Goal: Task Accomplishment & Management: Use online tool/utility

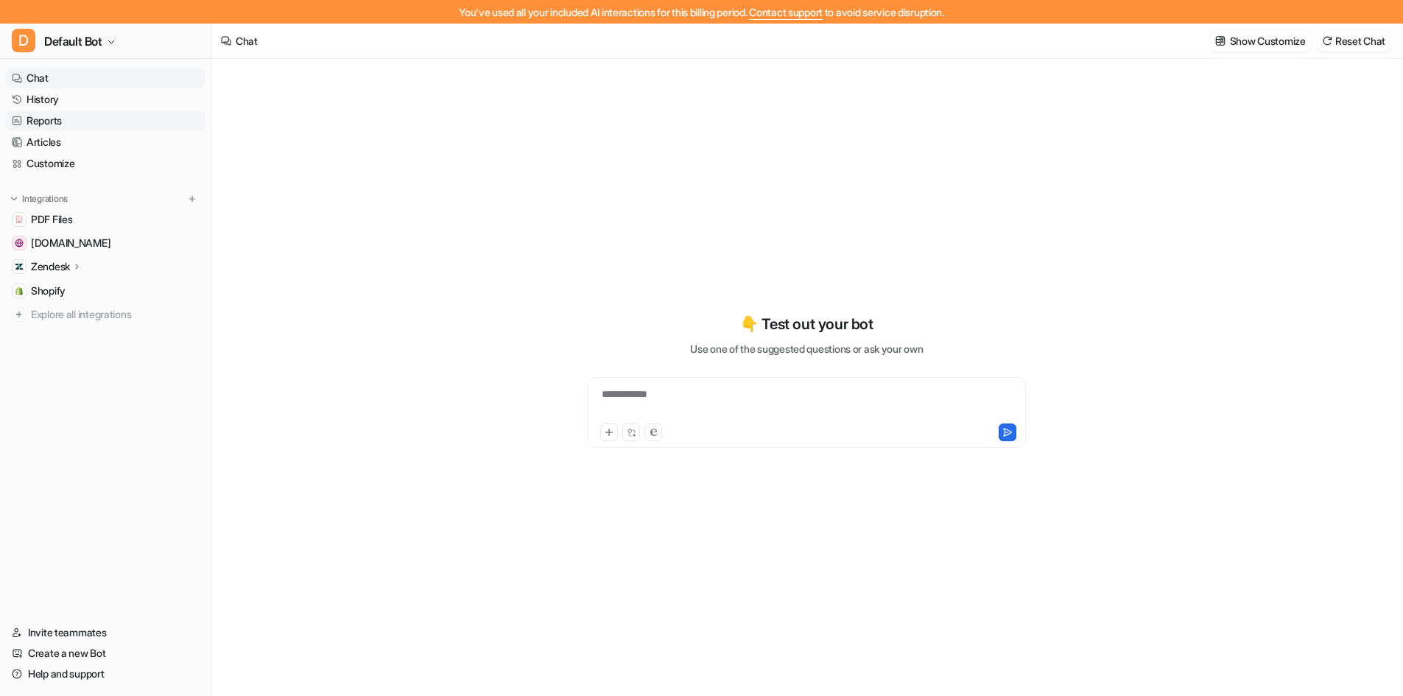
type textarea "**********"
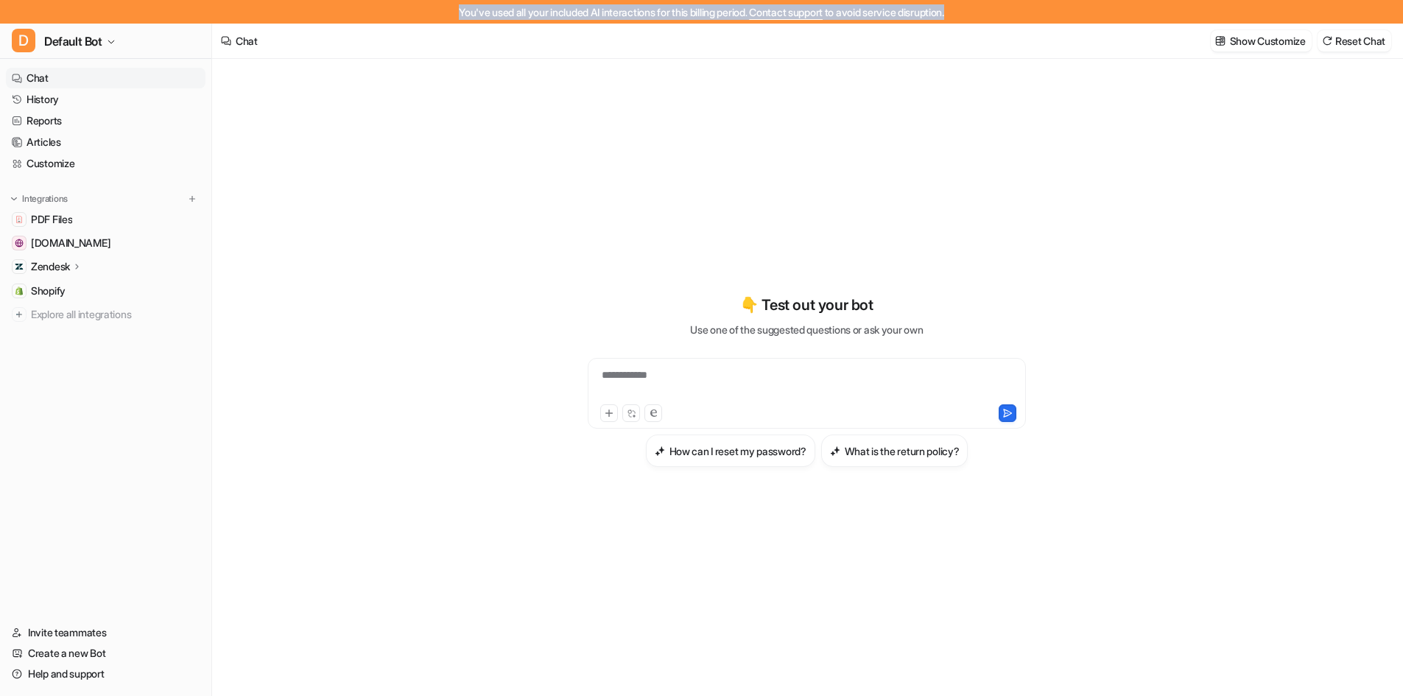
drag, startPoint x: 430, startPoint y: 12, endPoint x: 965, endPoint y: 20, distance: 535.4
click at [965, 20] on div "You've used all your included AI interactions for this billing period. Contact …" at bounding box center [701, 12] width 1403 height 24
click at [77, 105] on link "History" at bounding box center [106, 99] width 200 height 21
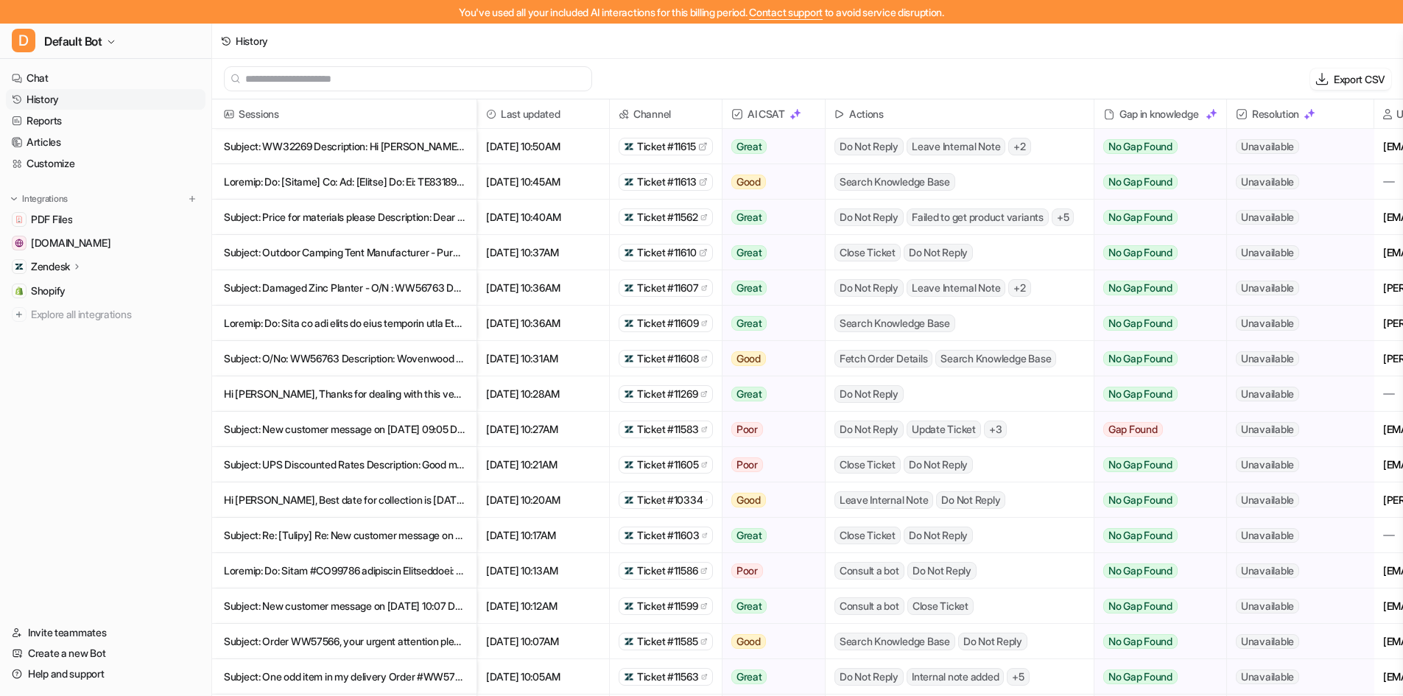
click at [927, 183] on span "Search Knowledge Base" at bounding box center [894, 182] width 121 height 18
click at [275, 177] on p at bounding box center [344, 181] width 241 height 35
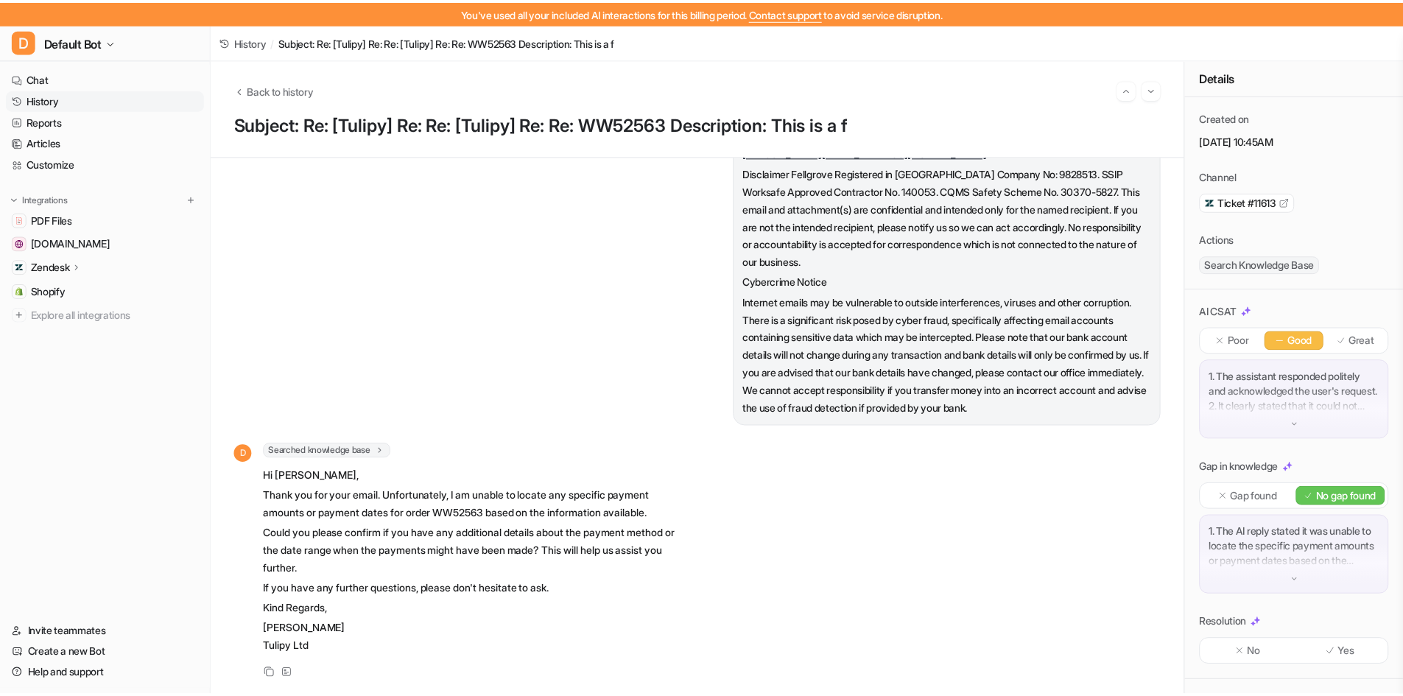
scroll to position [266, 0]
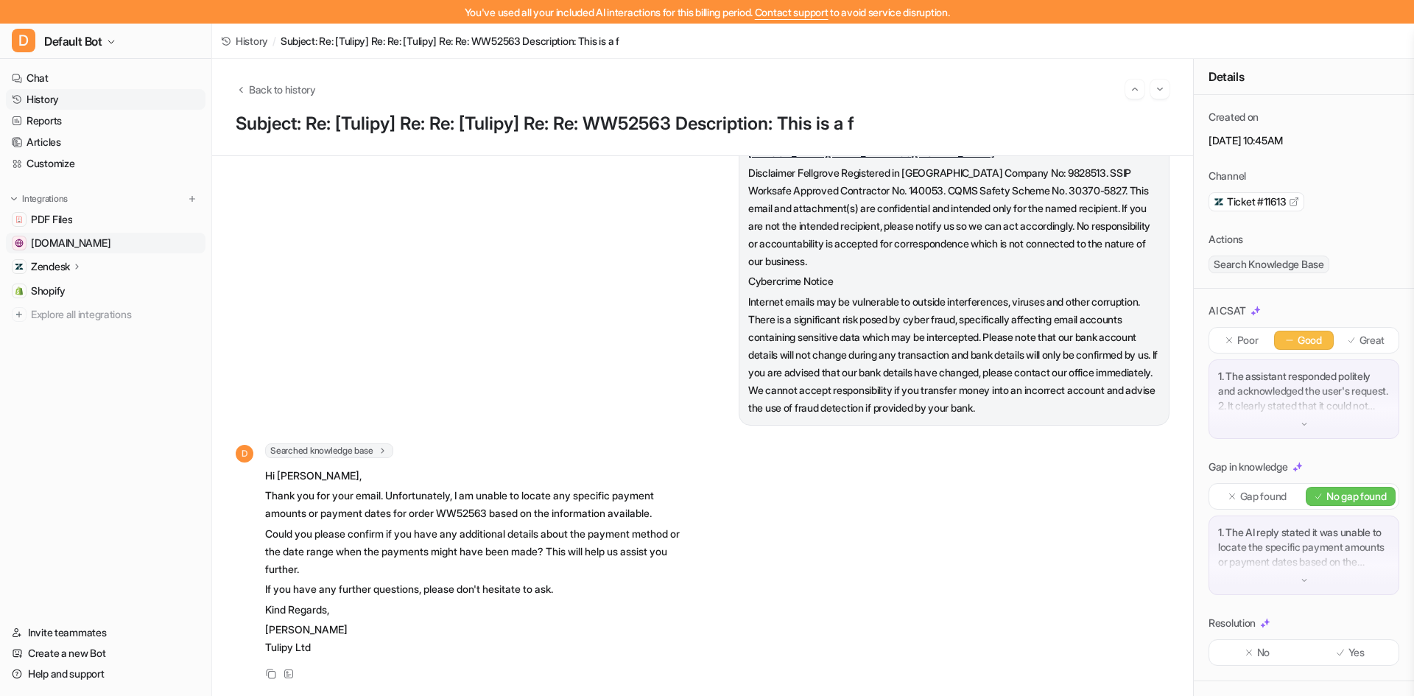
drag, startPoint x: 138, startPoint y: 249, endPoint x: 134, endPoint y: 242, distance: 8.6
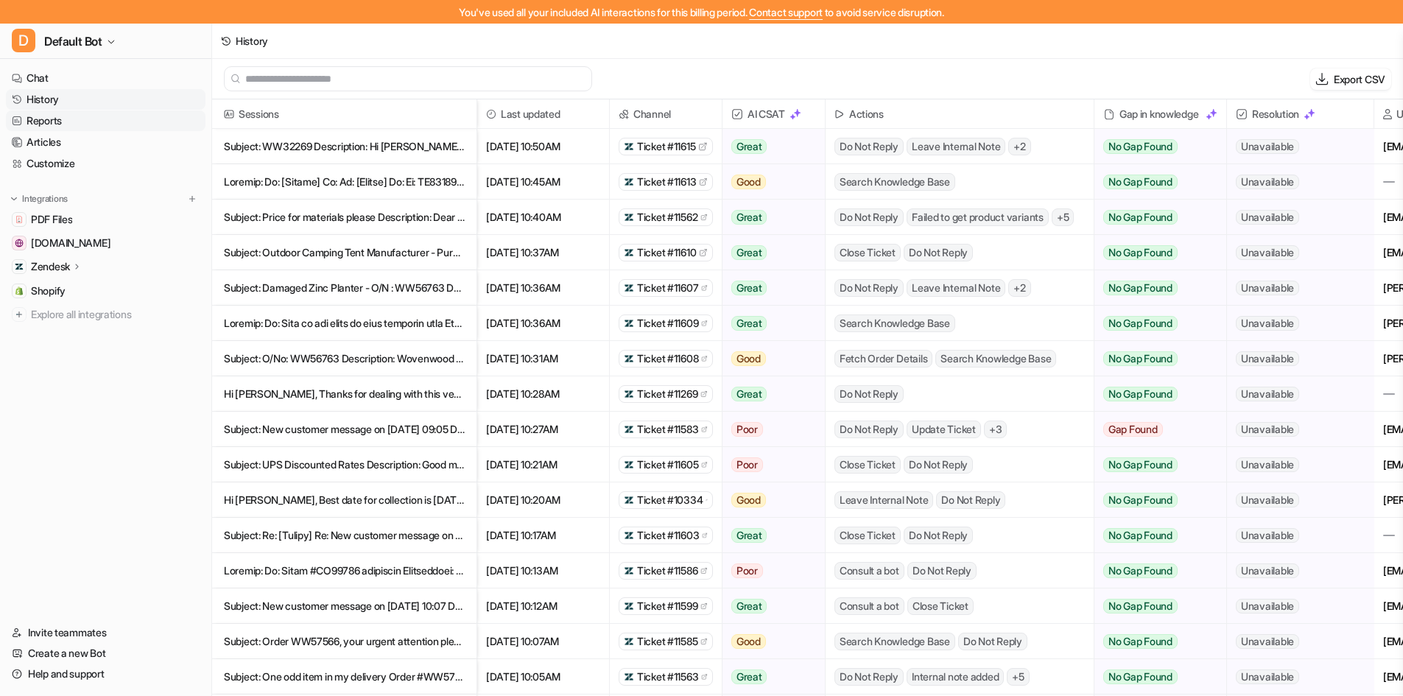
click at [57, 120] on link "Reports" at bounding box center [106, 120] width 200 height 21
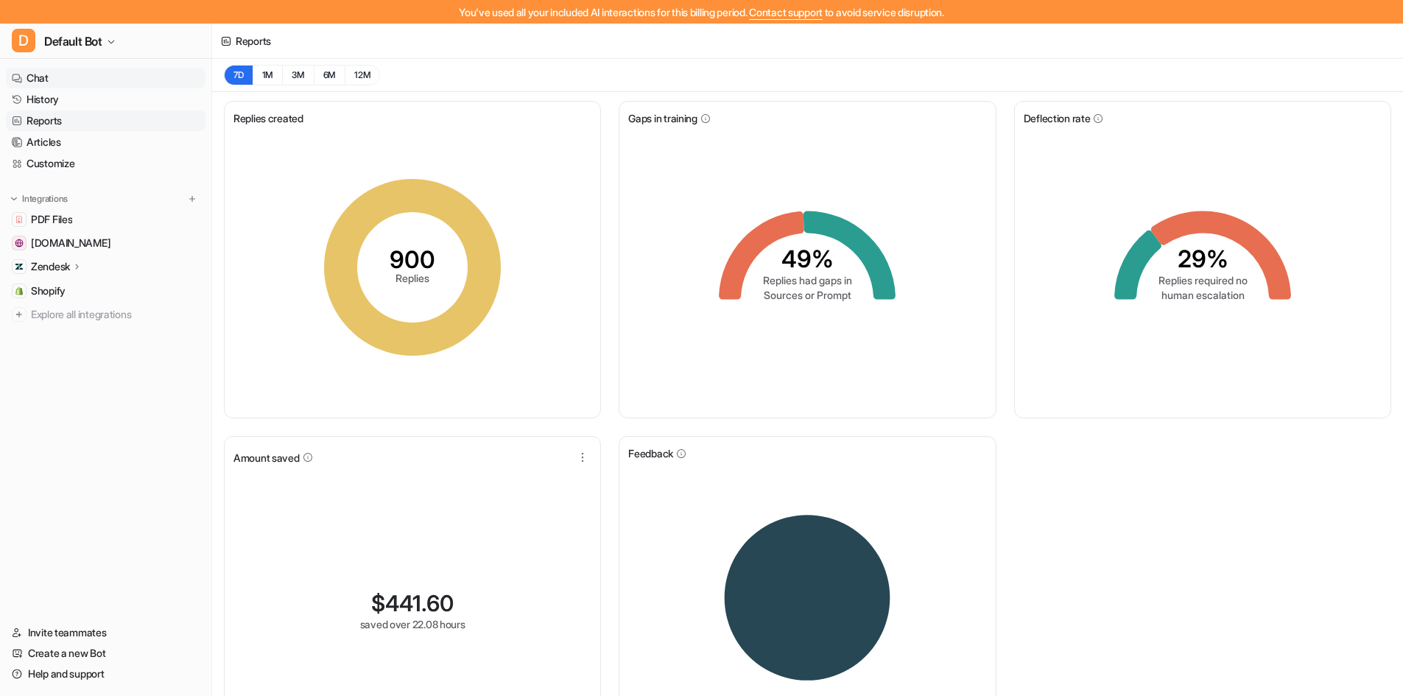
click at [64, 76] on link "Chat" at bounding box center [106, 78] width 200 height 21
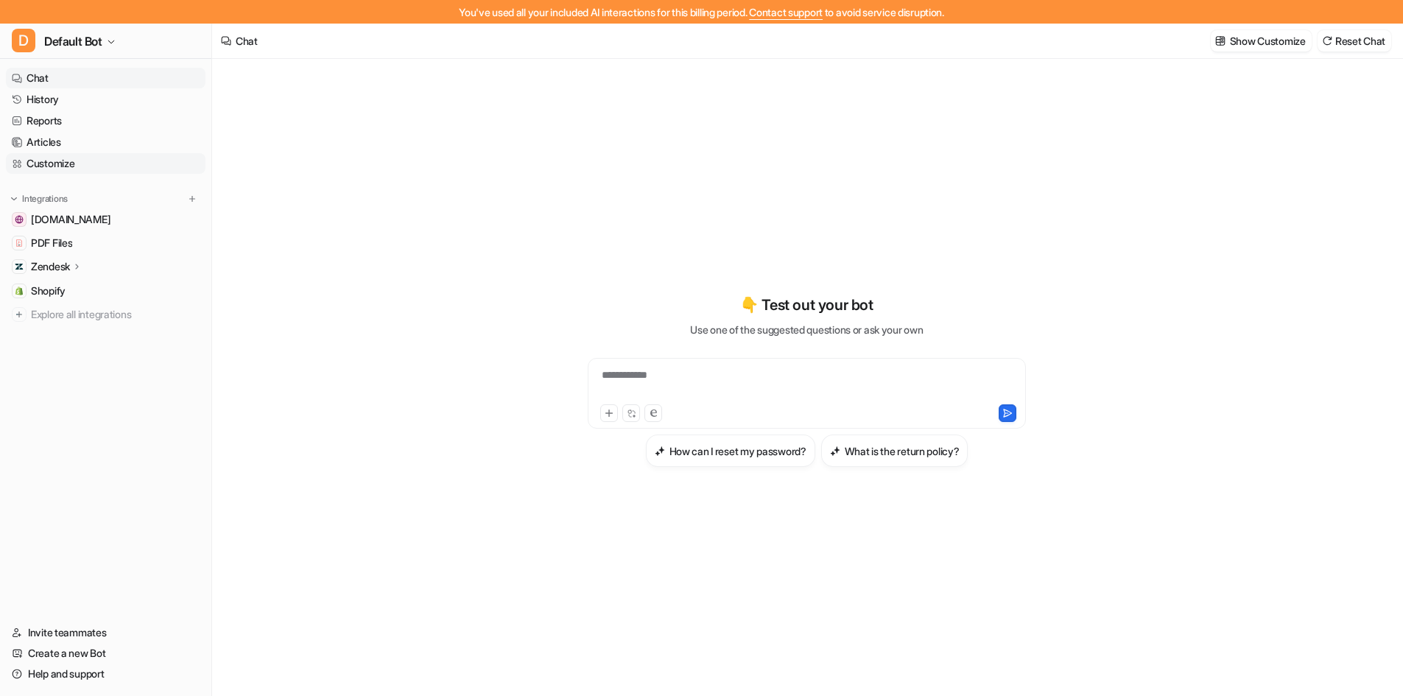
click at [74, 159] on link "Customize" at bounding box center [106, 163] width 200 height 21
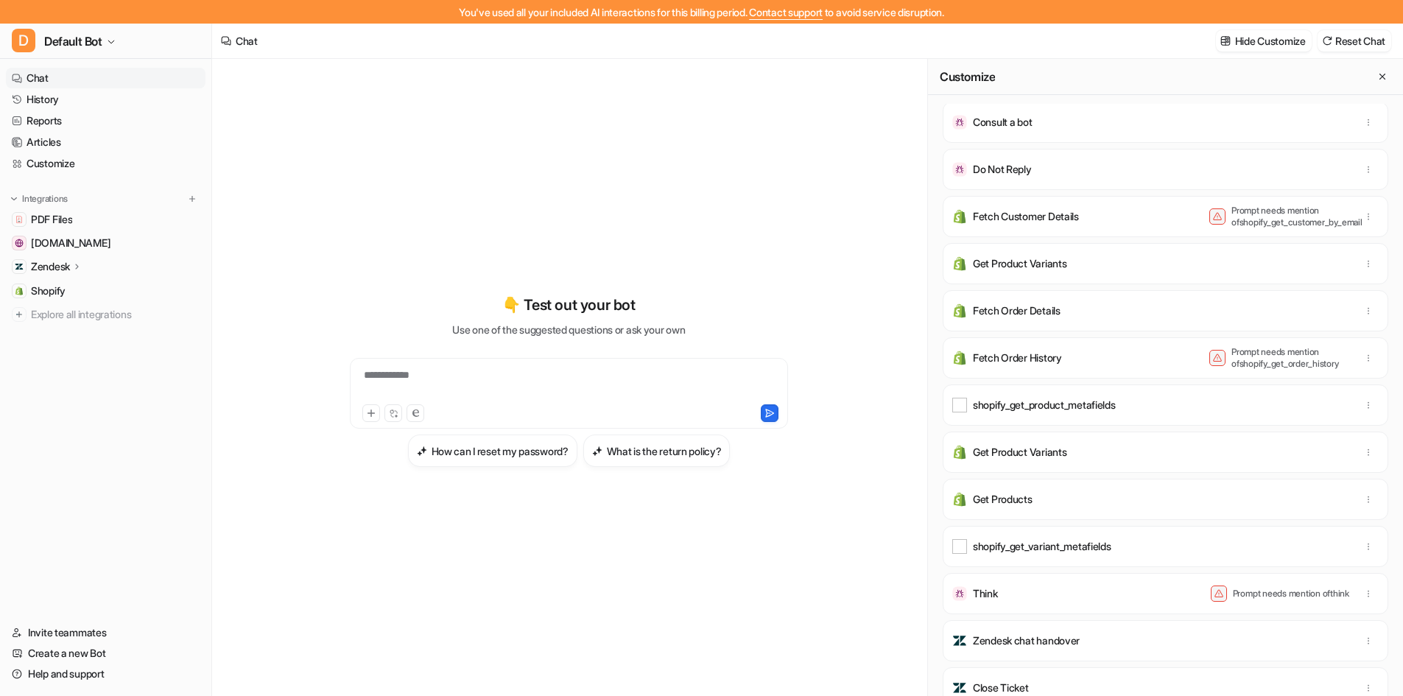
scroll to position [1, 0]
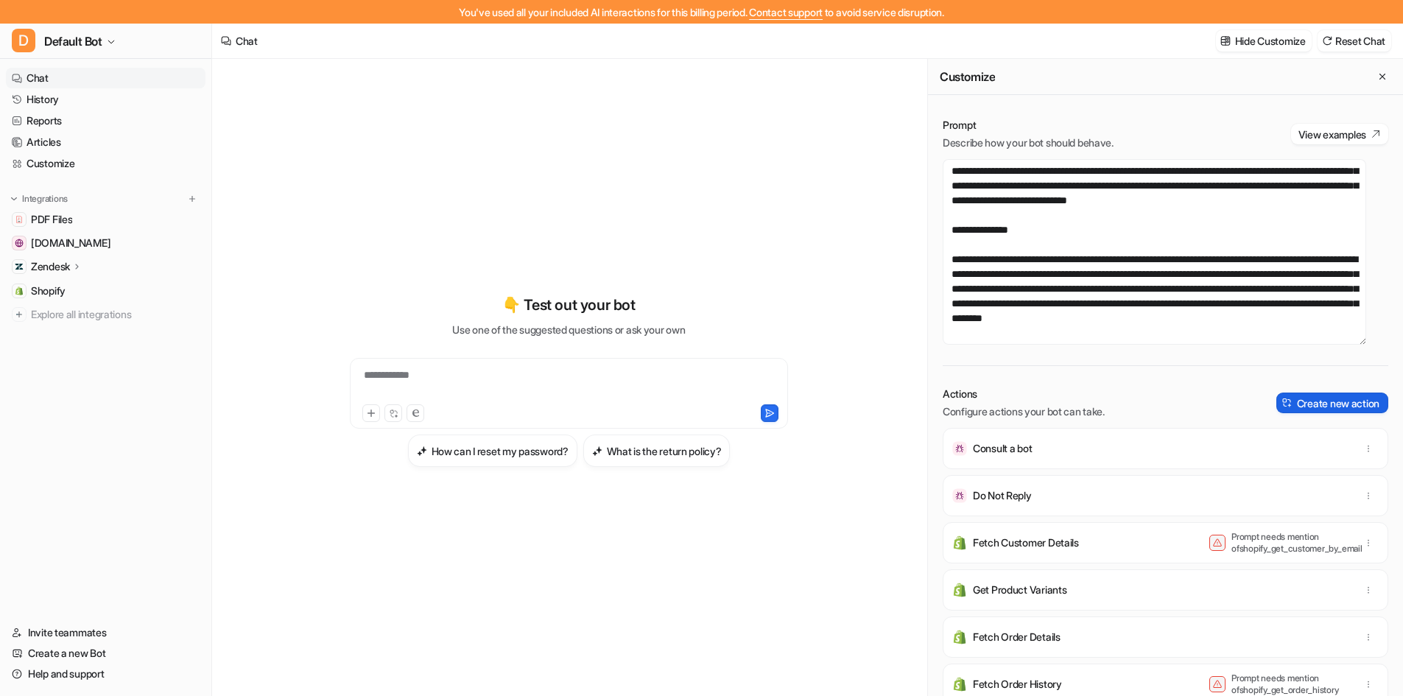
click at [1309, 399] on button "Create new action" at bounding box center [1332, 402] width 112 height 21
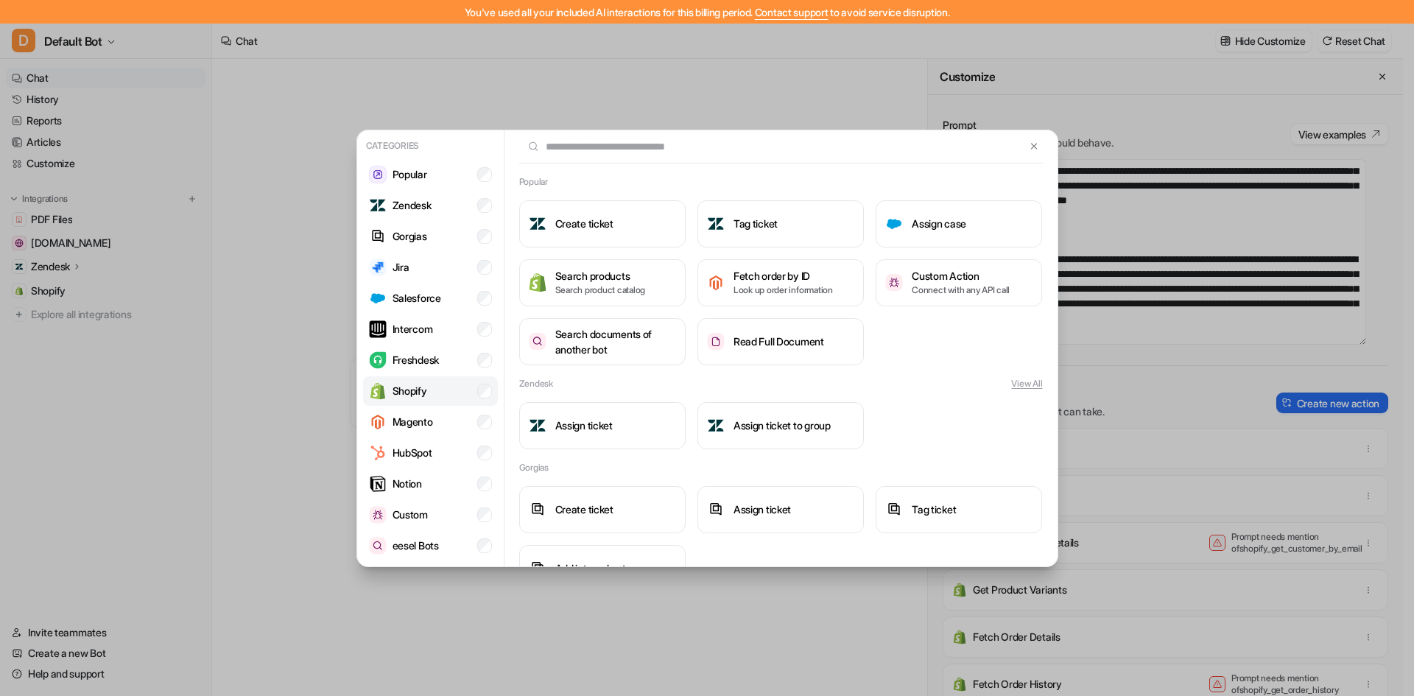
click at [404, 392] on p "Shopify" at bounding box center [409, 390] width 35 height 15
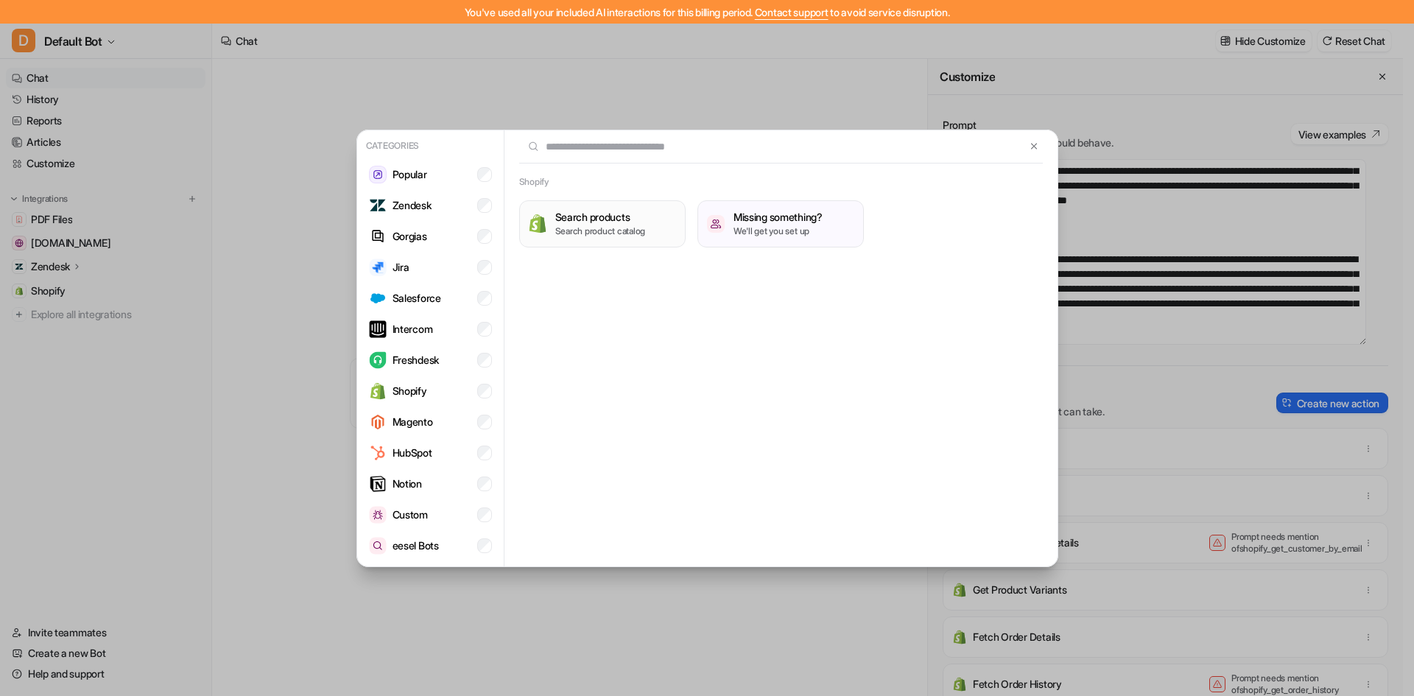
click at [597, 231] on p "Search product catalog" at bounding box center [600, 231] width 91 height 13
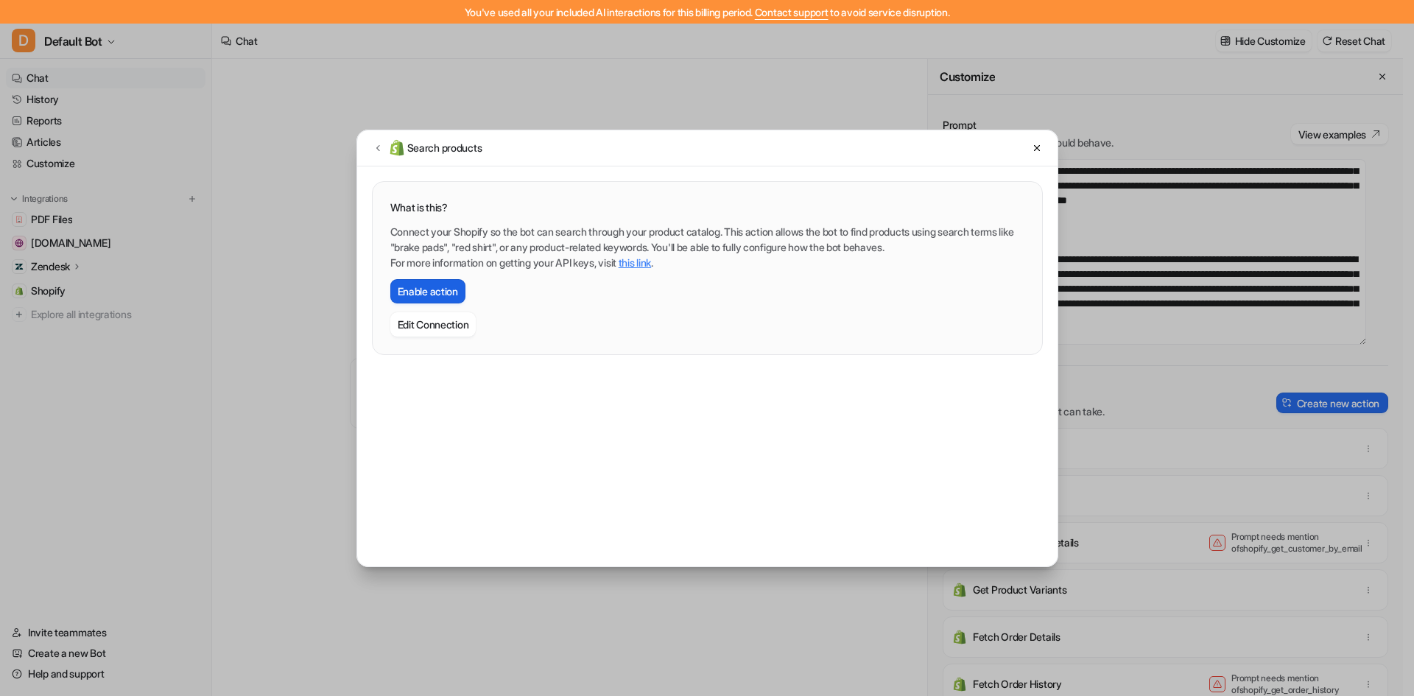
click at [445, 285] on button "Enable action" at bounding box center [427, 291] width 75 height 24
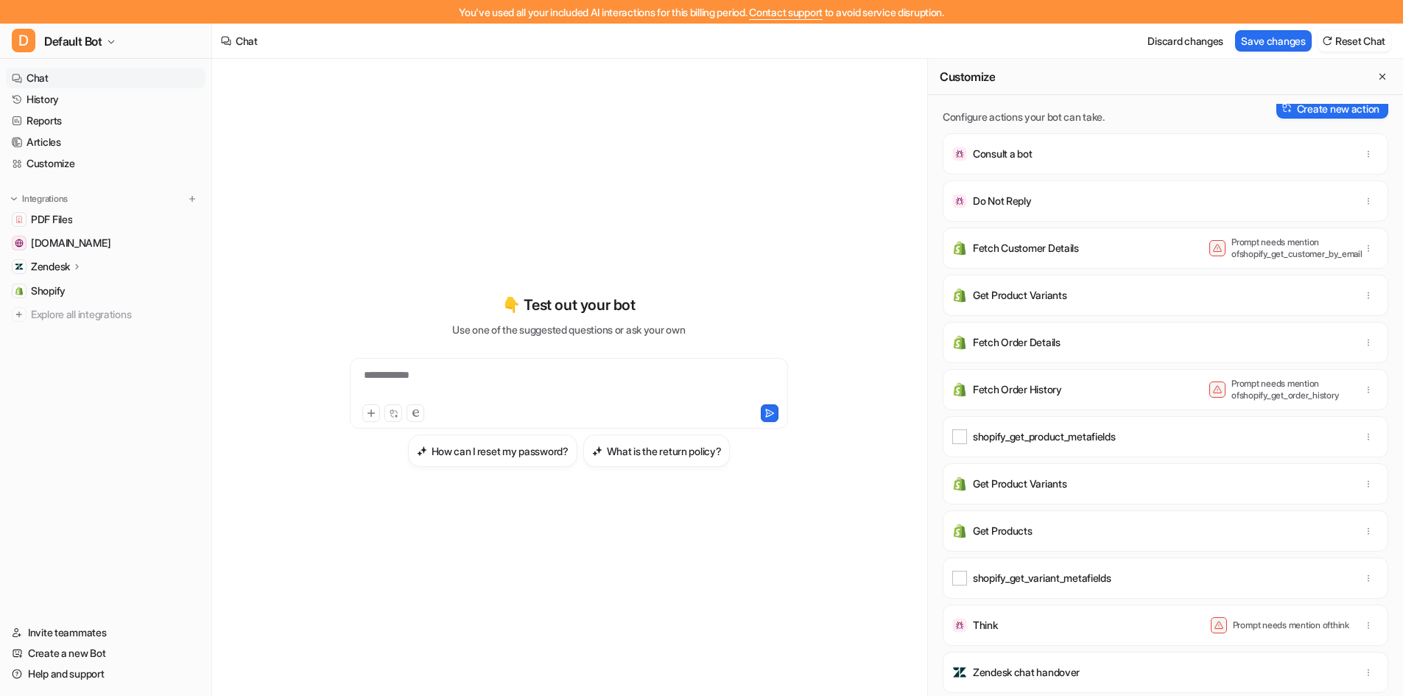
scroll to position [269, 0]
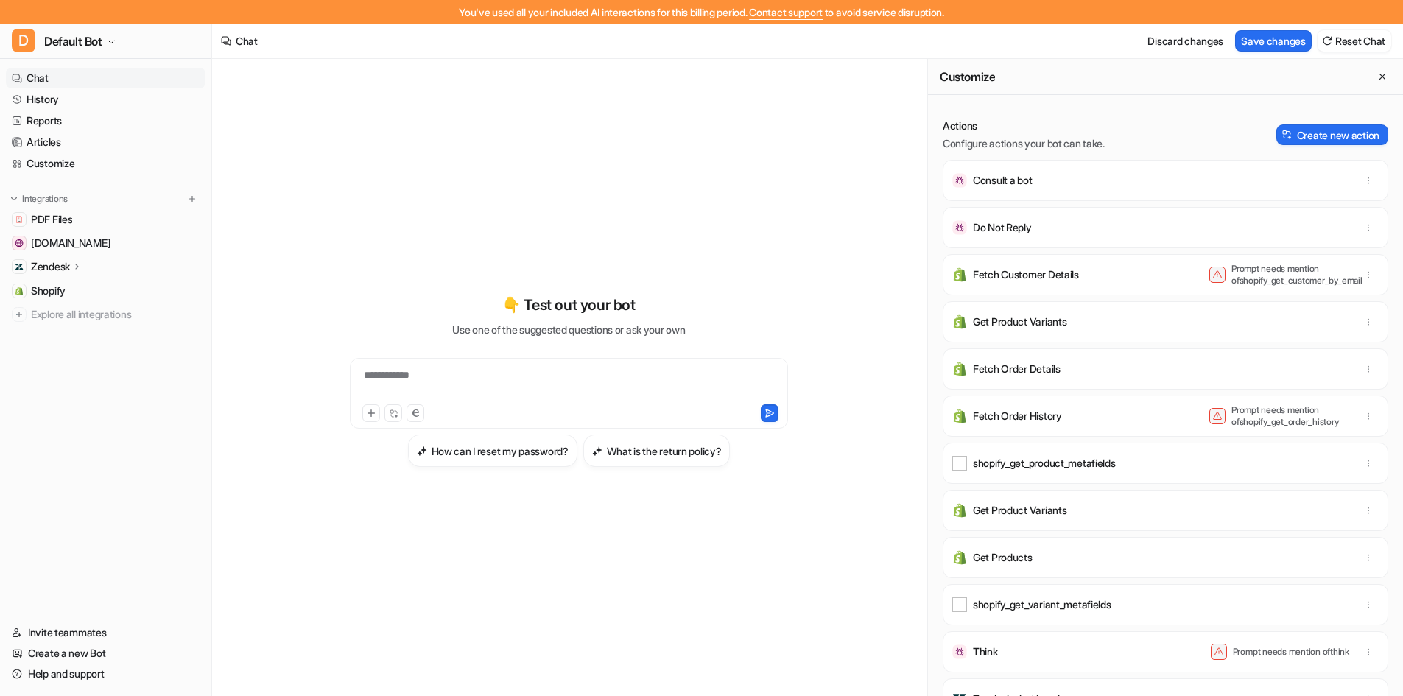
click at [1043, 509] on p "Get Product Variants" at bounding box center [1020, 510] width 94 height 15
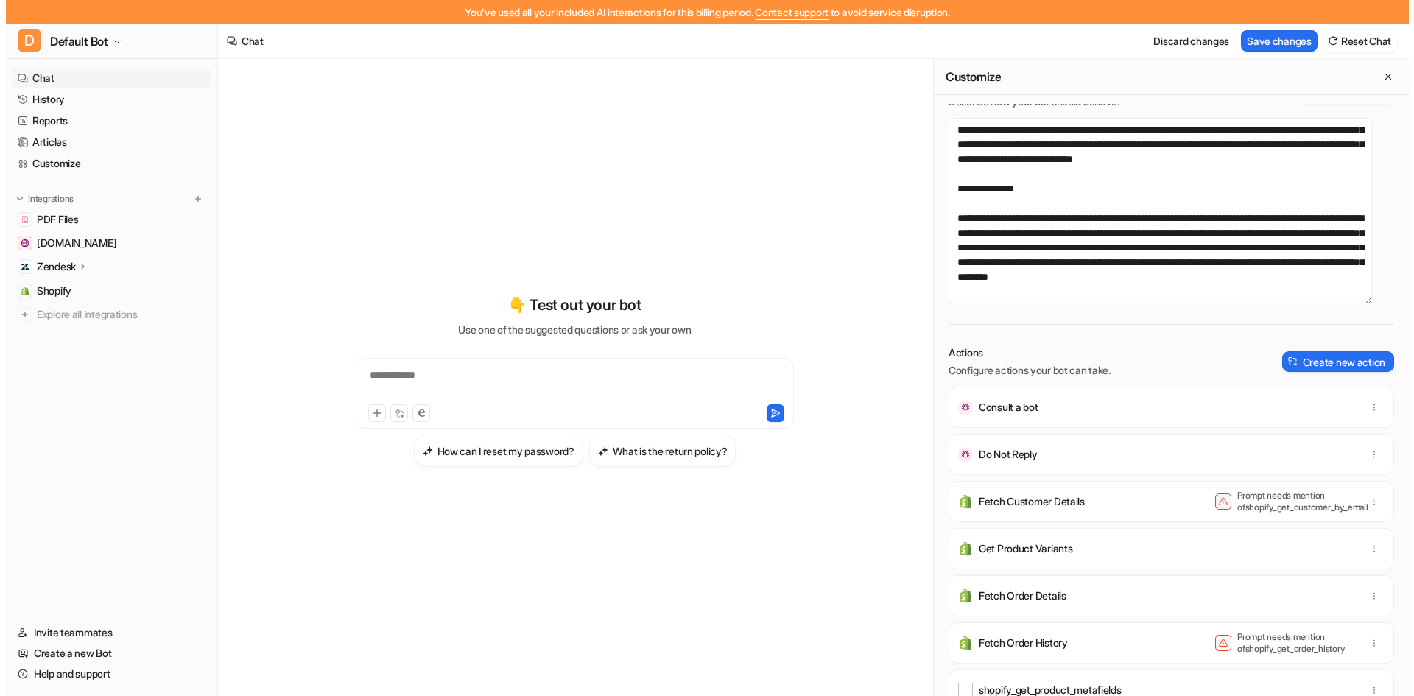
scroll to position [0, 0]
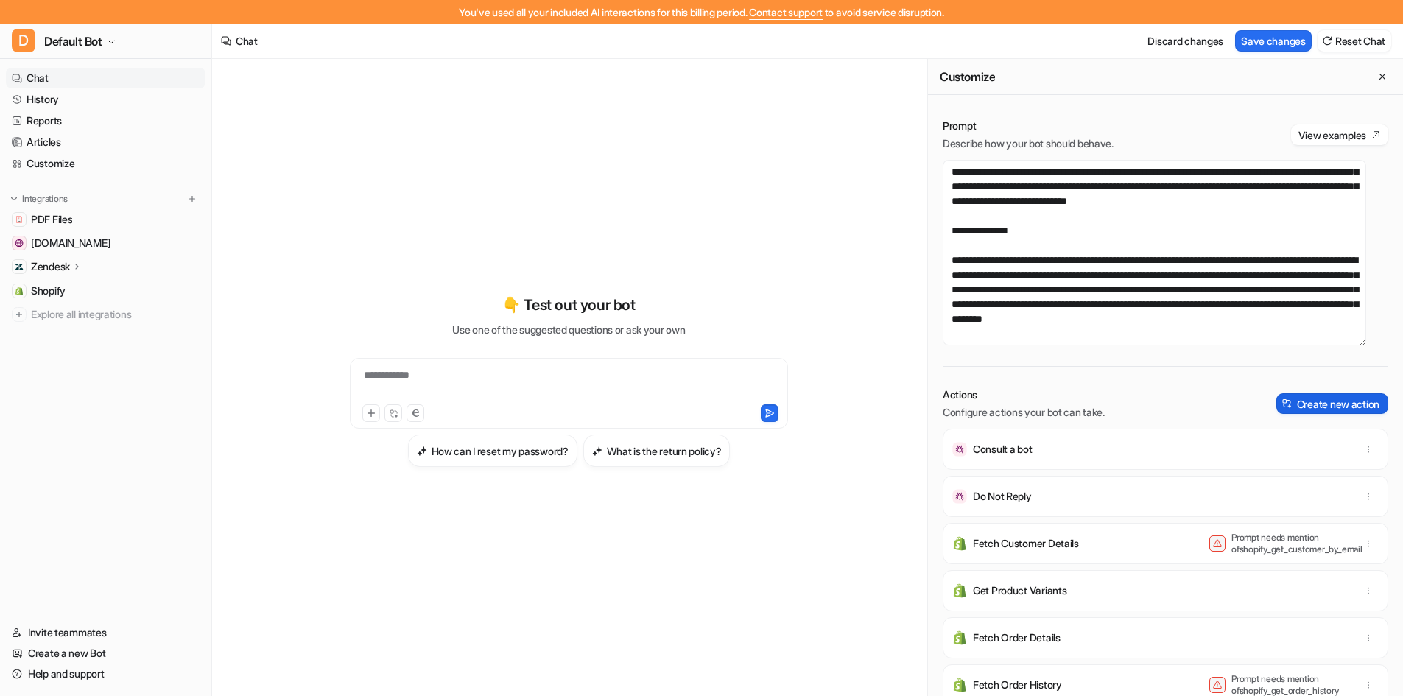
click at [1276, 397] on button "Create new action" at bounding box center [1332, 403] width 112 height 21
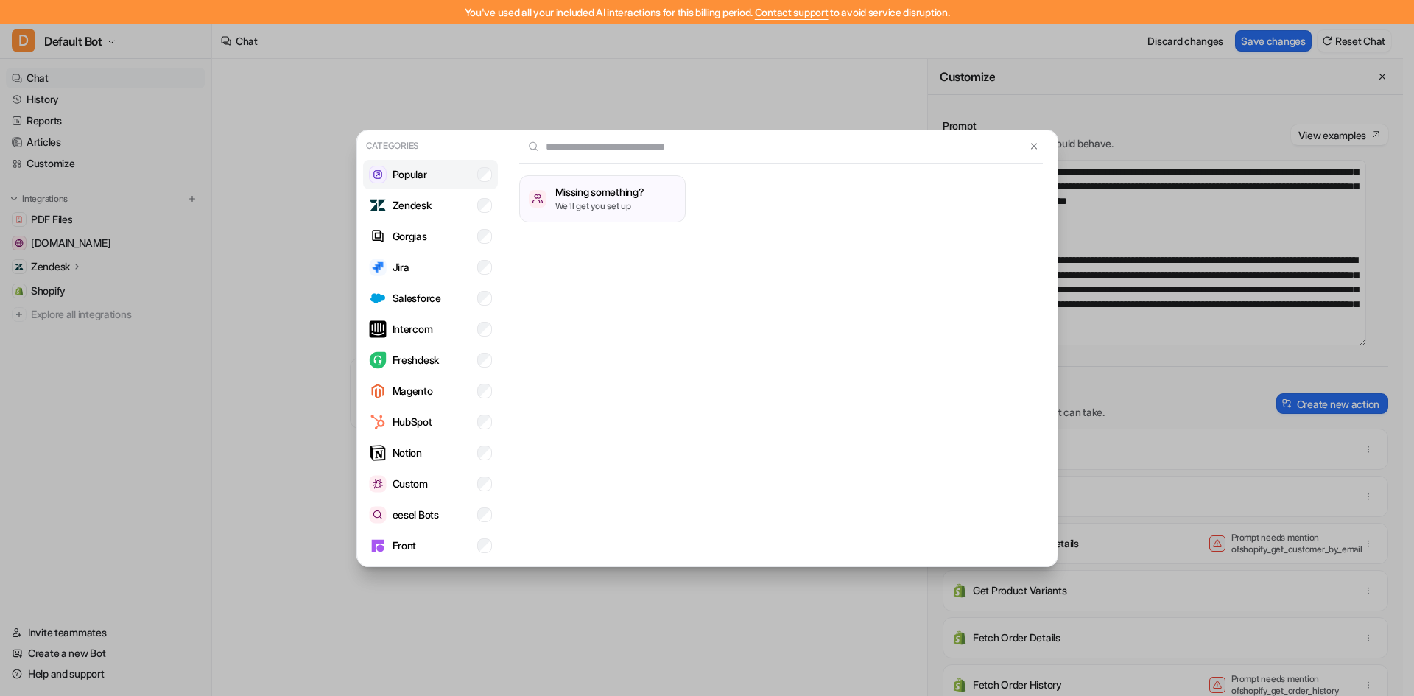
click at [442, 178] on li "Popular" at bounding box center [430, 174] width 135 height 29
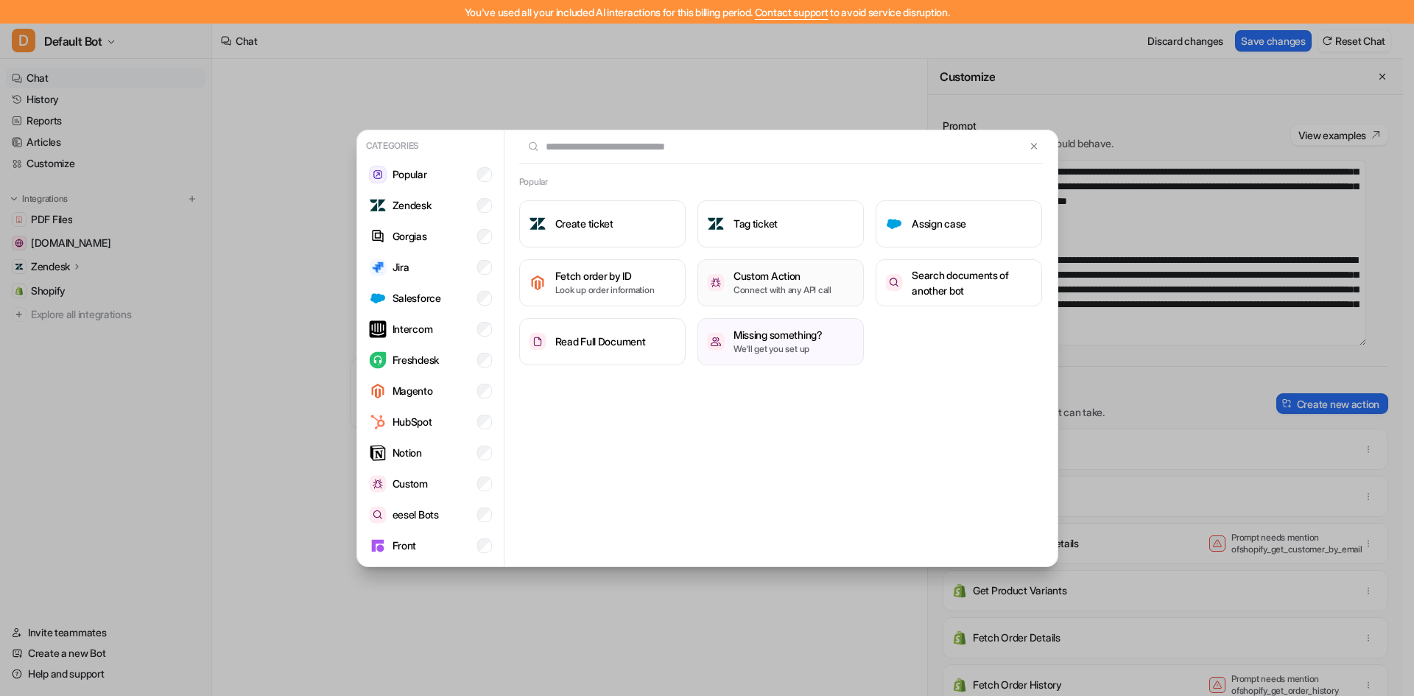
click at [800, 275] on h3 "Custom Action" at bounding box center [782, 275] width 98 height 15
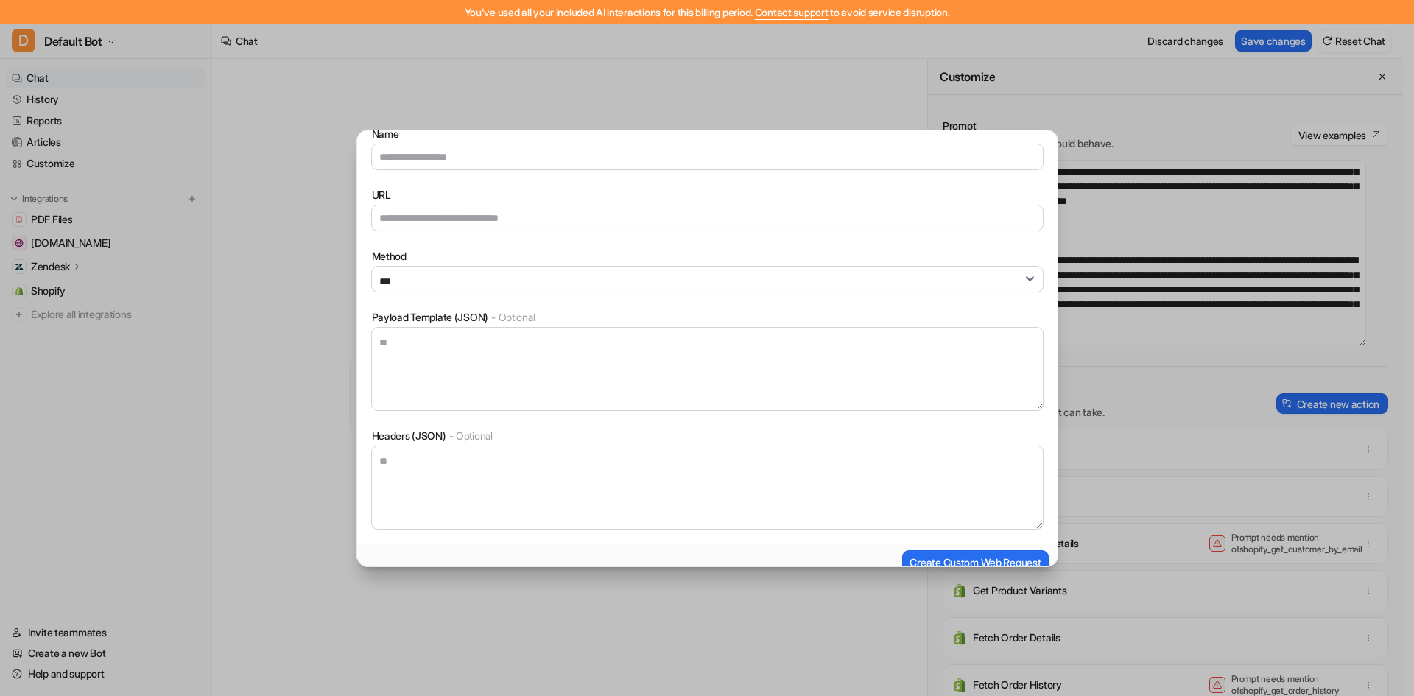
scroll to position [147, 0]
click at [445, 271] on select "*** **** *** ******" at bounding box center [707, 278] width 671 height 25
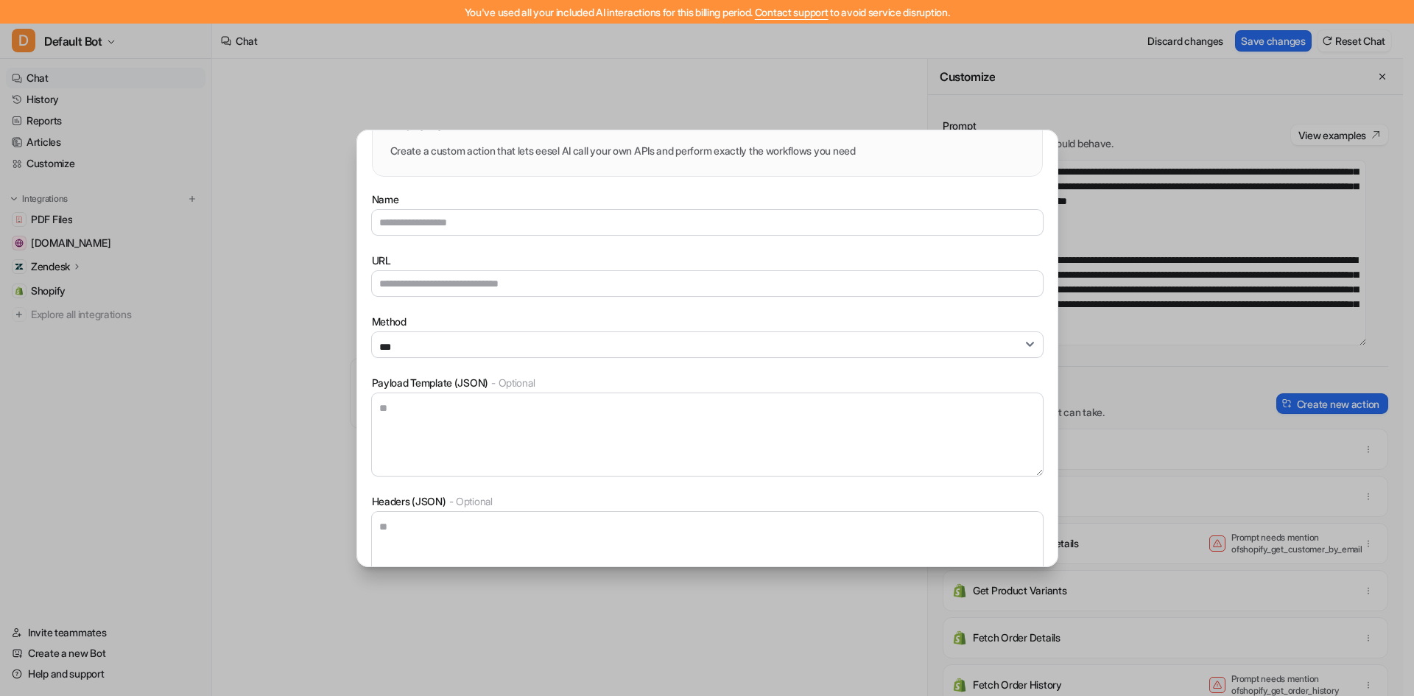
scroll to position [0, 0]
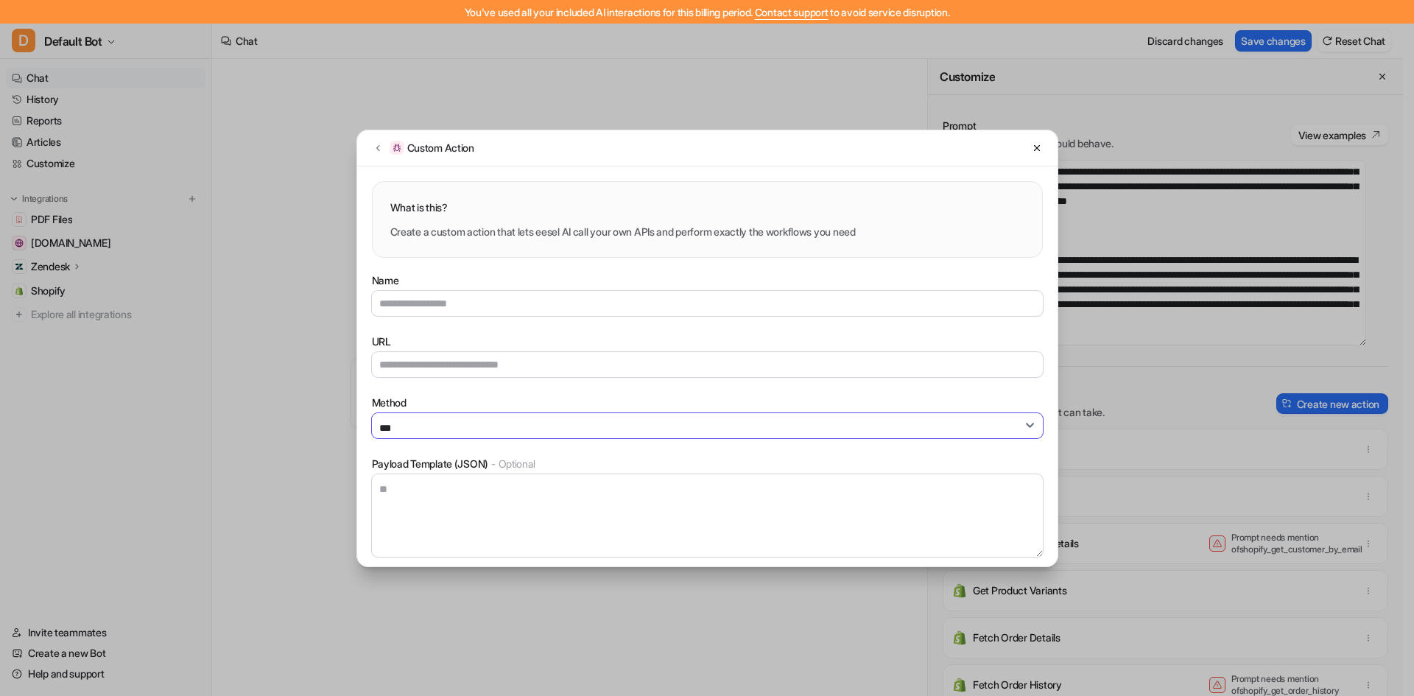
click at [797, 427] on select "*** **** *** ******" at bounding box center [707, 425] width 671 height 25
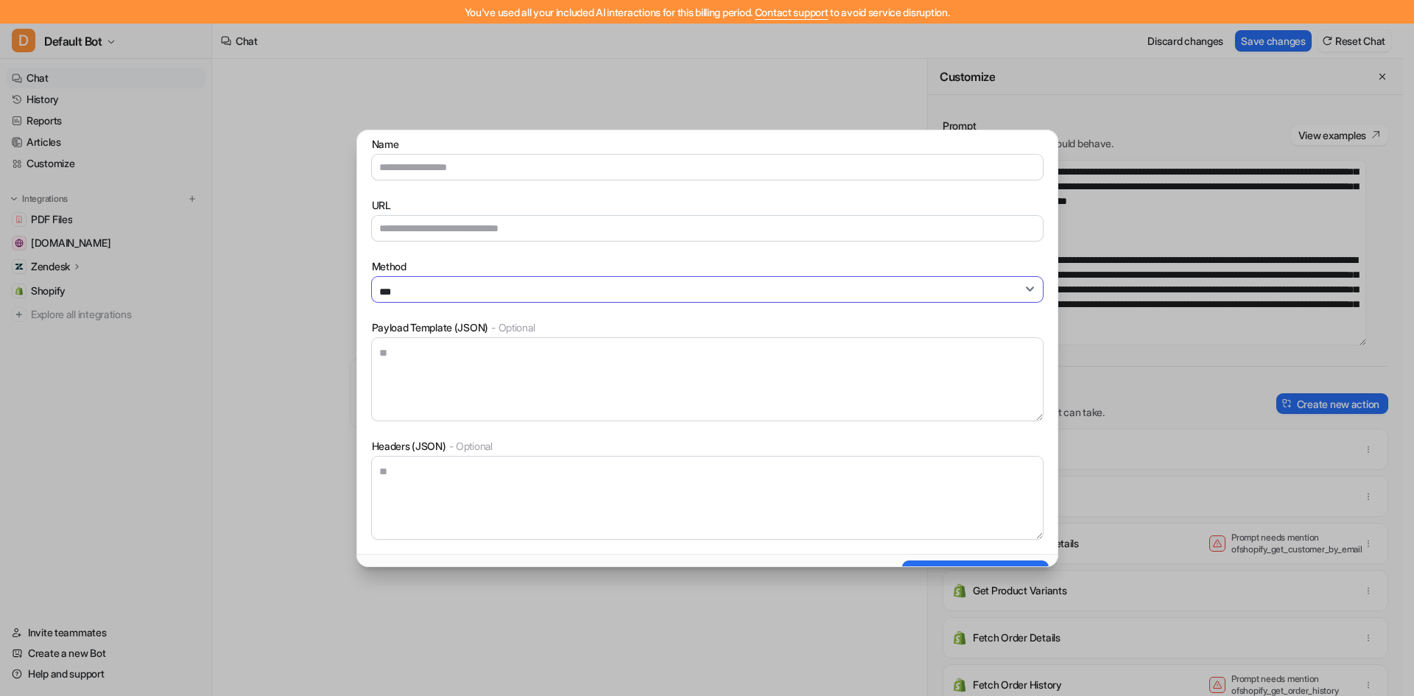
scroll to position [147, 0]
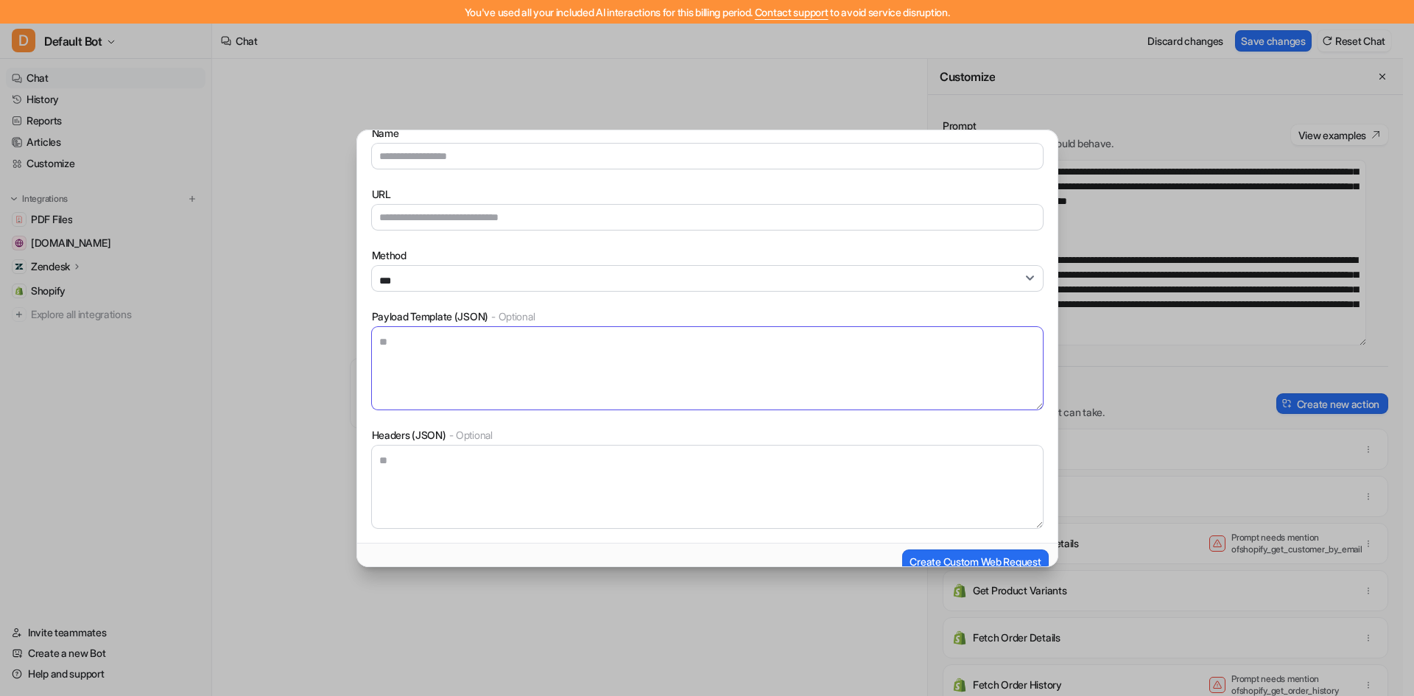
click at [456, 342] on textarea "Payload Template (JSON) - Optional" at bounding box center [707, 368] width 671 height 82
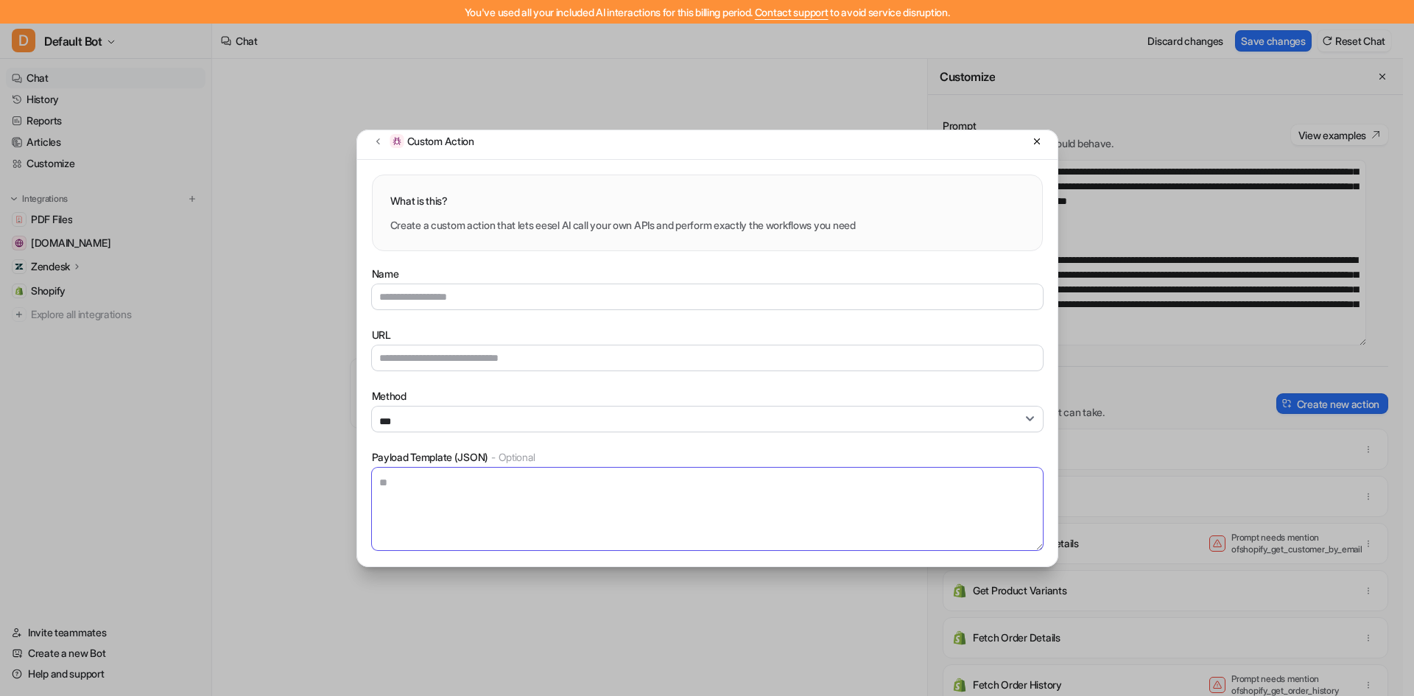
scroll to position [0, 0]
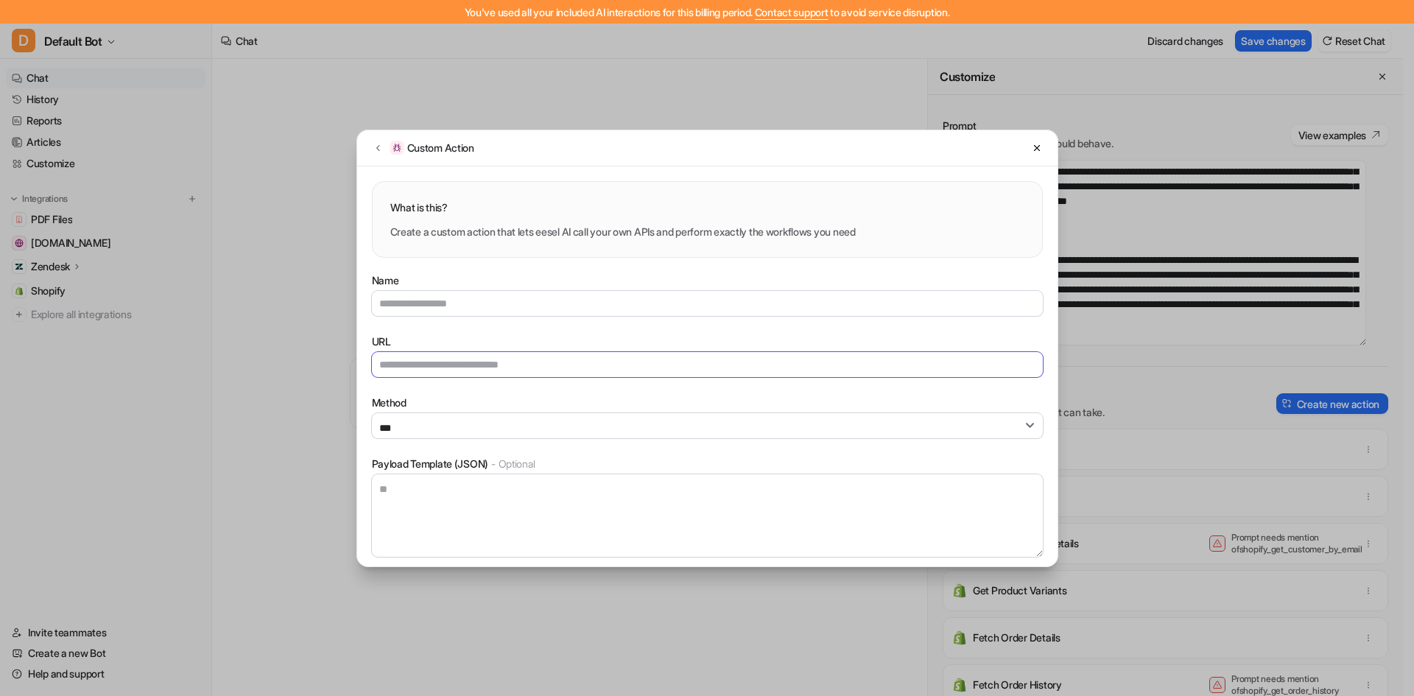
click at [632, 368] on input "URL" at bounding box center [707, 364] width 671 height 25
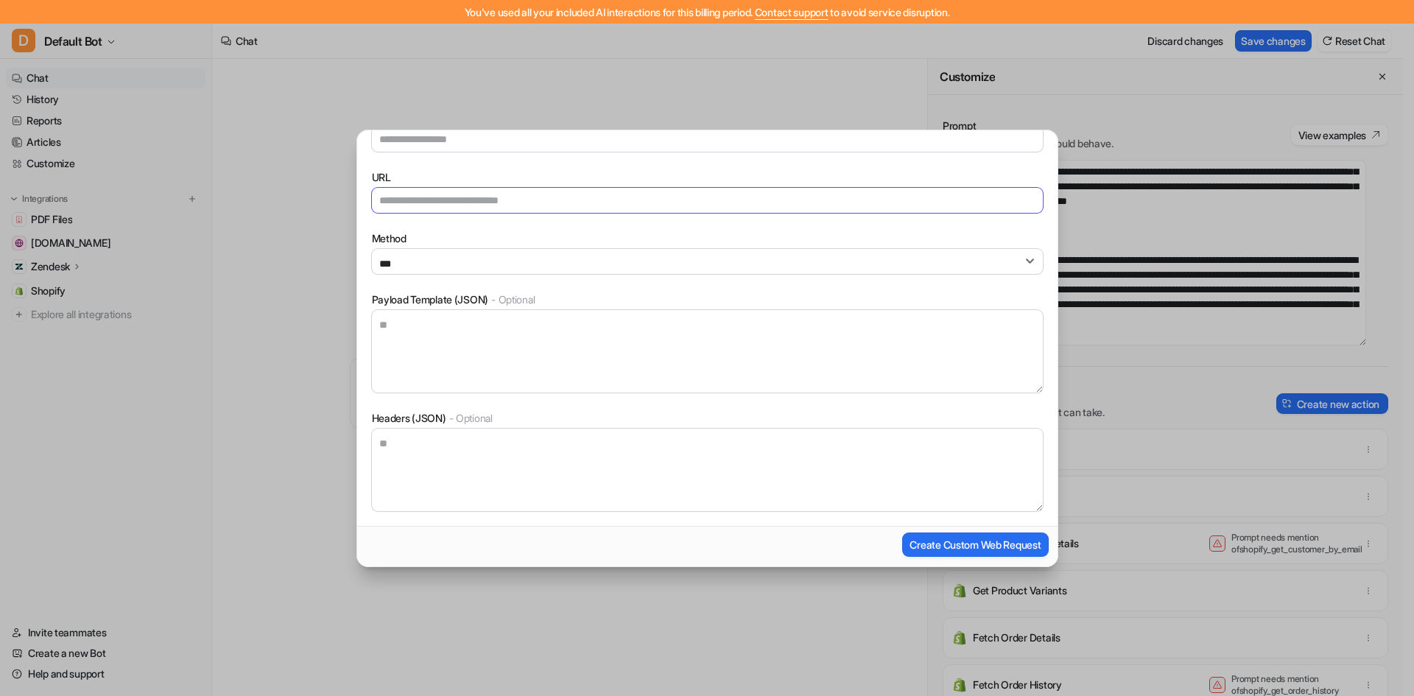
scroll to position [166, 0]
click at [615, 439] on textarea "Headers (JSON) - Optional" at bounding box center [707, 467] width 671 height 82
click at [602, 341] on textarea "Payload Template (JSON) - Optional" at bounding box center [707, 349] width 671 height 82
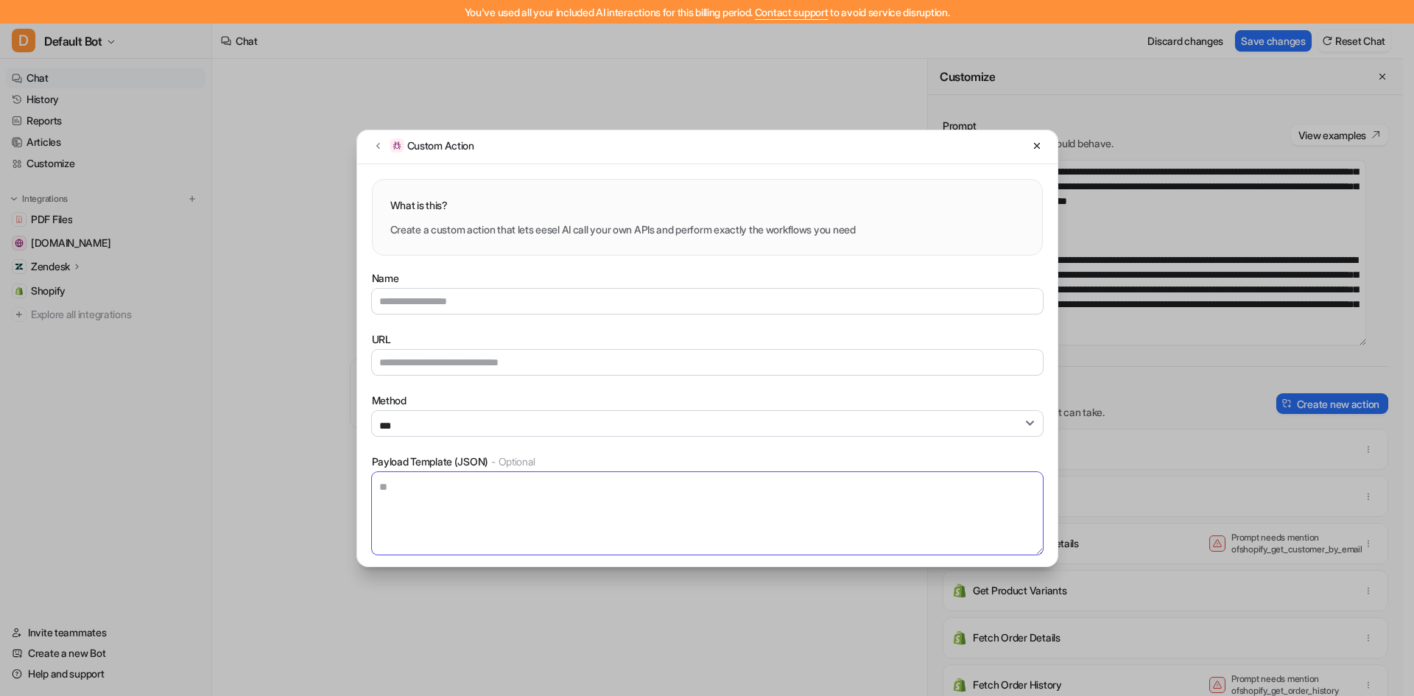
scroll to position [0, 0]
click at [477, 289] on div "Name" at bounding box center [707, 293] width 671 height 43
click at [523, 268] on div "Name URL Method *** **** *** ****** Payload Template (JSON) - Optional Headers …" at bounding box center [707, 474] width 700 height 432
click at [450, 499] on textarea "Payload Template (JSON) - Optional" at bounding box center [707, 515] width 671 height 82
click at [448, 490] on textarea "Payload Template (JSON) - Optional" at bounding box center [707, 515] width 671 height 82
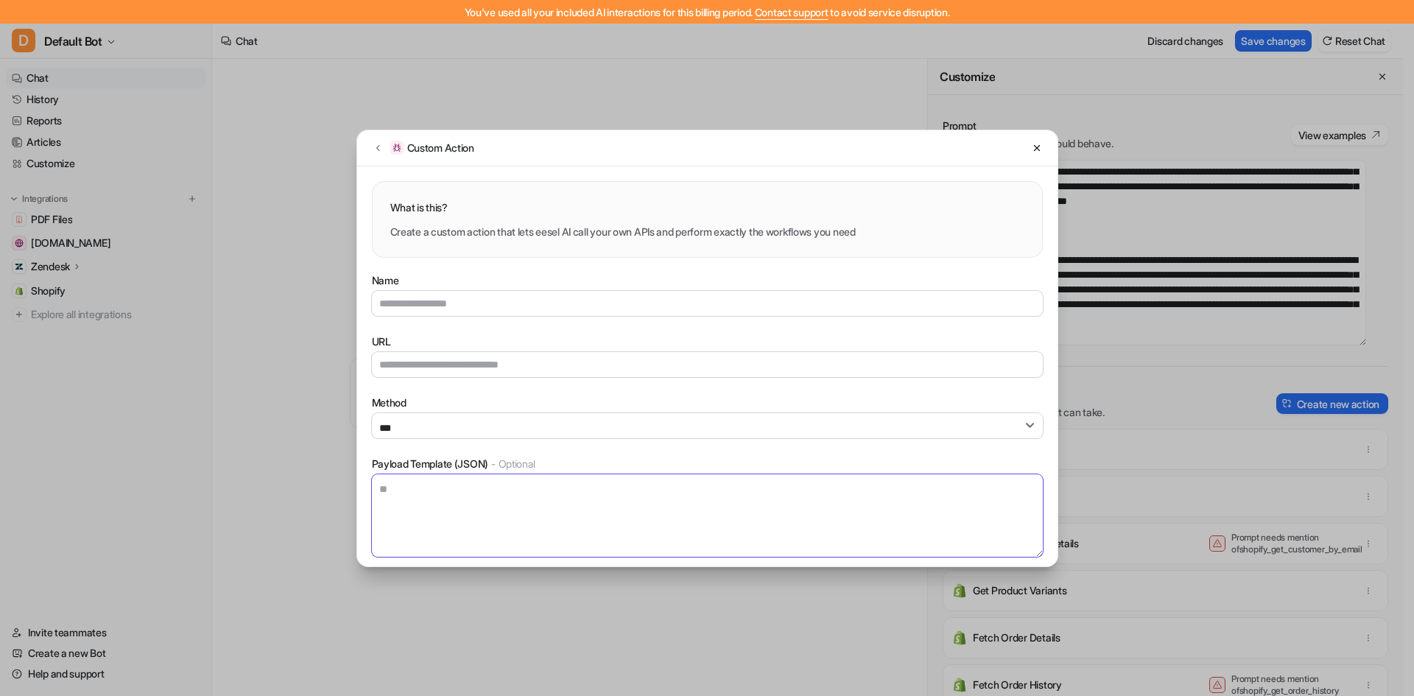
click at [448, 490] on textarea "Payload Template (JSON) - Optional" at bounding box center [707, 515] width 671 height 82
click at [1032, 145] on icon at bounding box center [1037, 148] width 10 height 10
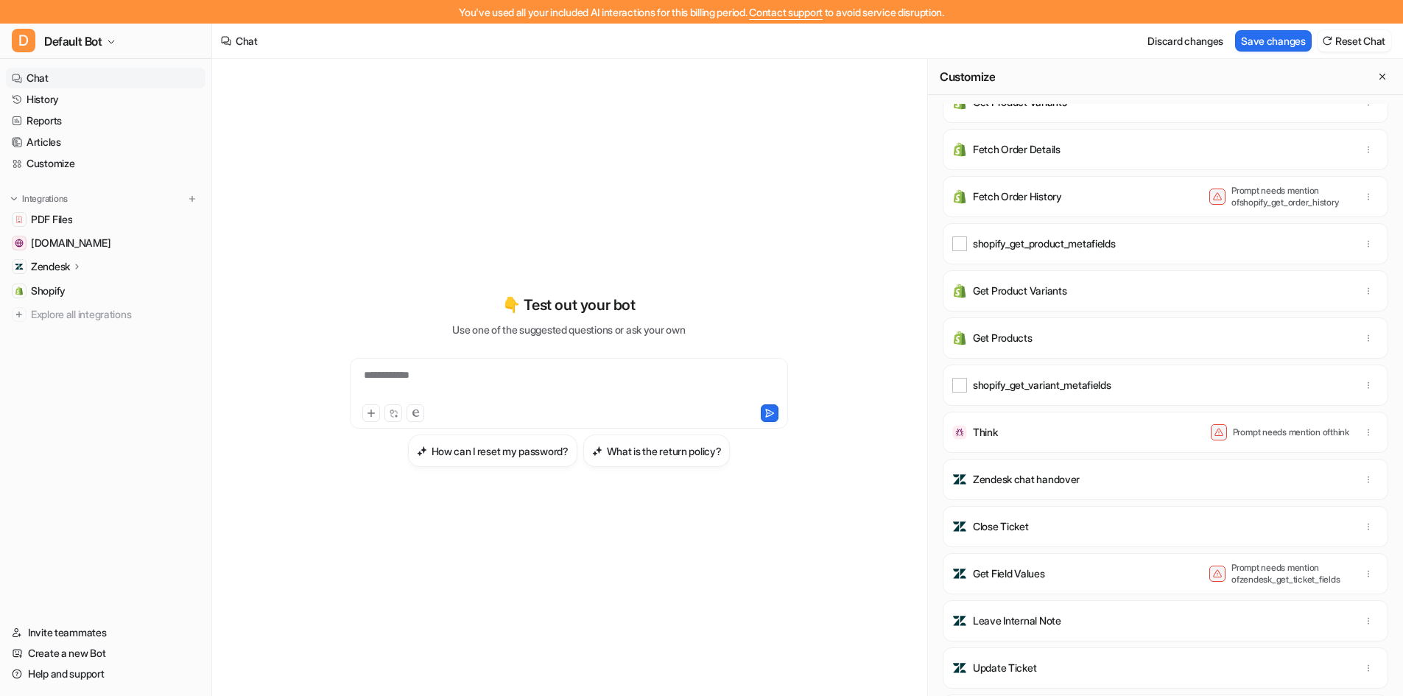
scroll to position [490, 0]
